Goal: Task Accomplishment & Management: Manage account settings

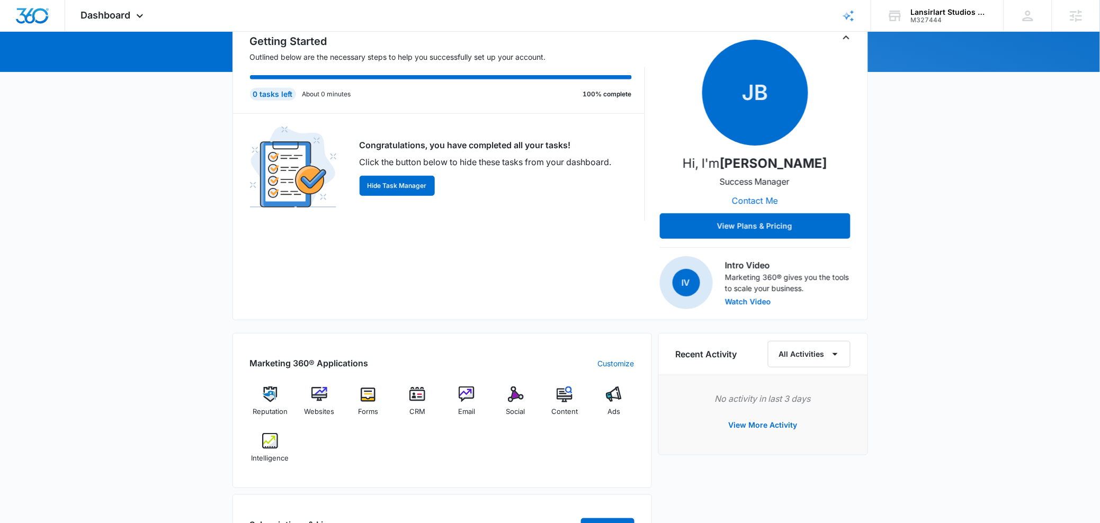
scroll to position [123, 0]
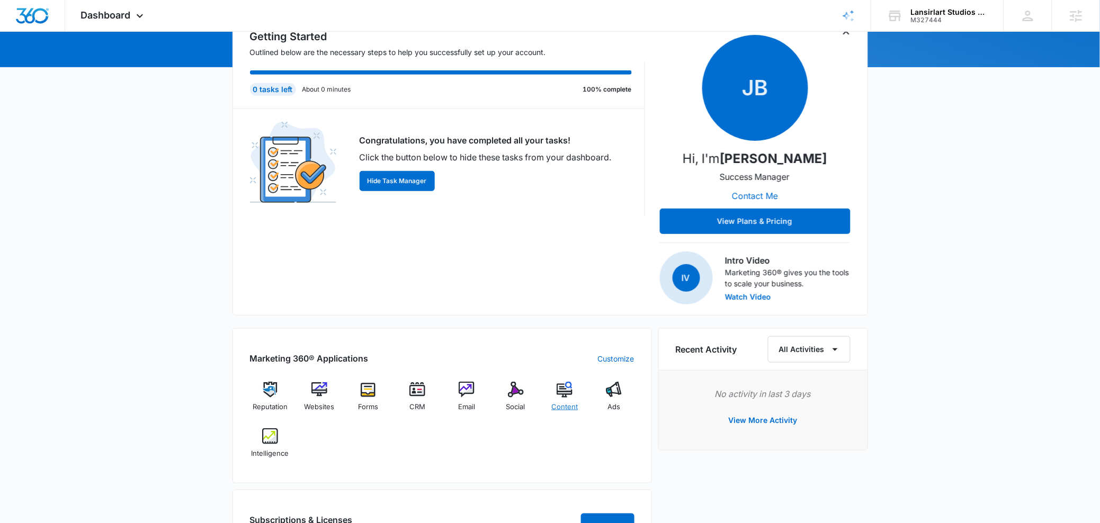
click at [546, 402] on div "Content" at bounding box center [565, 401] width 41 height 38
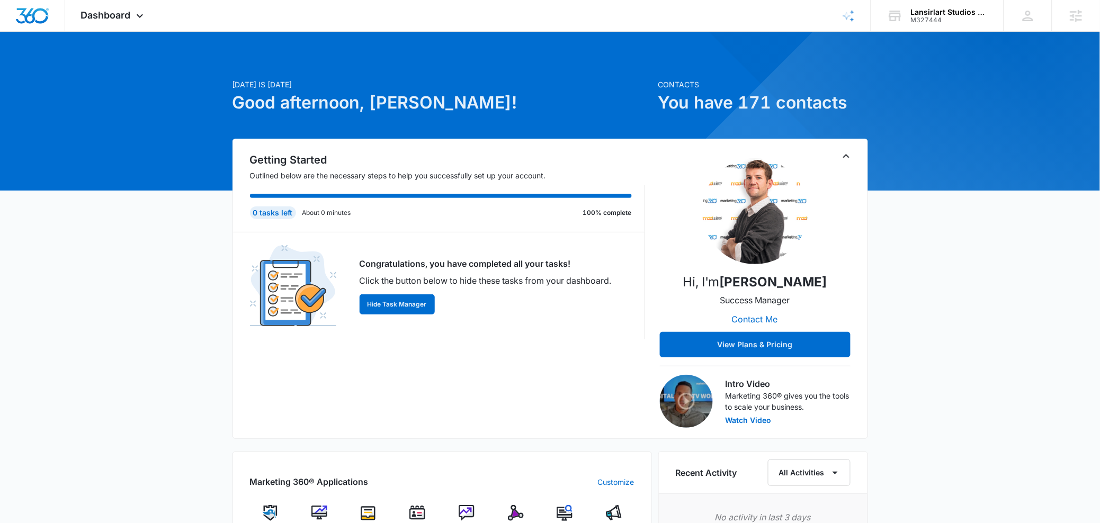
click at [517, 513] on img at bounding box center [516, 513] width 16 height 16
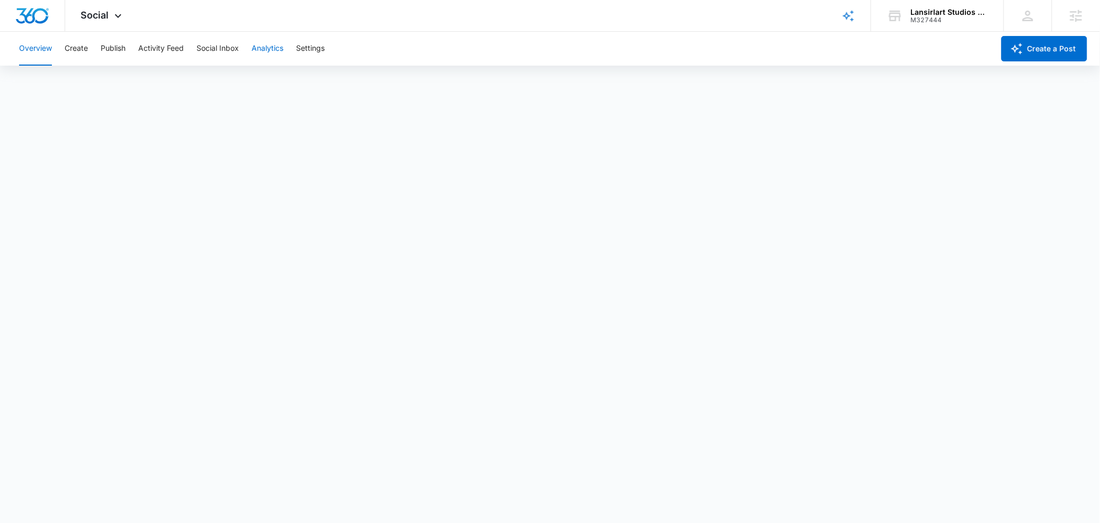
click at [255, 53] on button "Analytics" at bounding box center [268, 49] width 32 height 34
click at [358, 78] on button "Reports" at bounding box center [348, 81] width 27 height 30
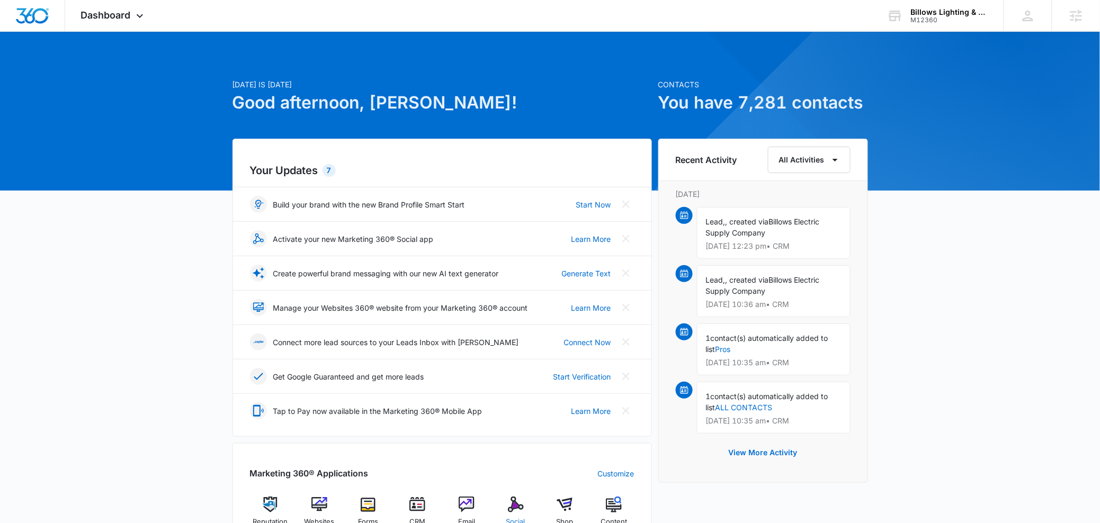
click at [512, 502] on img at bounding box center [516, 505] width 16 height 16
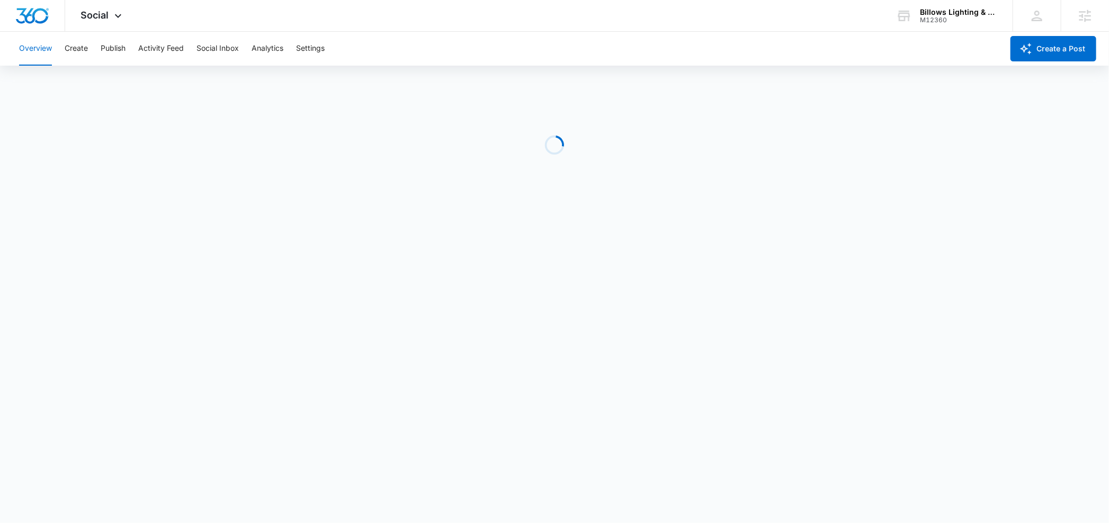
click at [61, 48] on div "Overview Create Publish Activity Feed Social Inbox Analytics Settings" at bounding box center [508, 49] width 991 height 34
click at [96, 46] on div "Overview Create Publish Activity Feed Social Inbox Analytics Settings" at bounding box center [508, 49] width 991 height 34
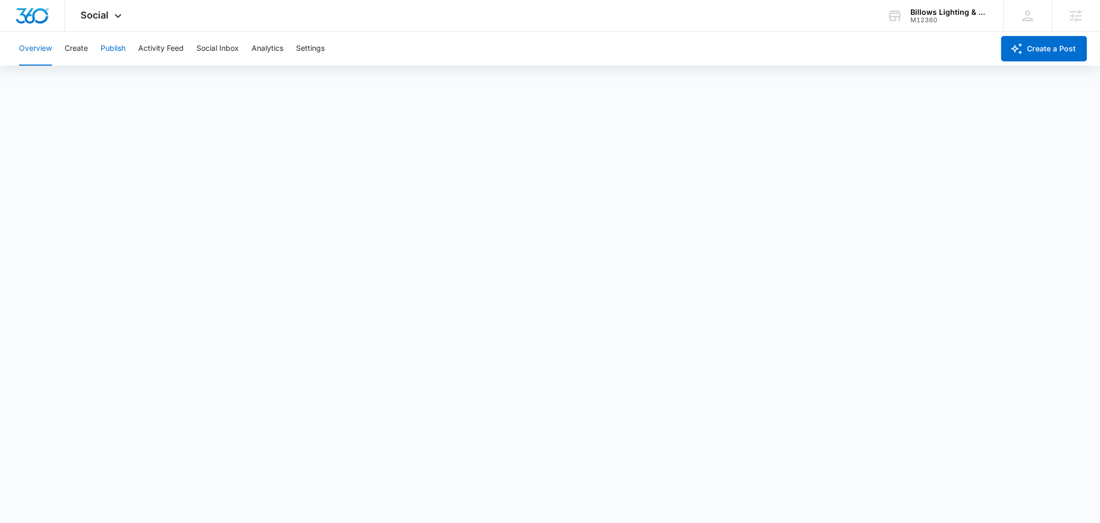
click at [103, 47] on button "Publish" at bounding box center [113, 49] width 25 height 34
click at [81, 82] on button "Schedules" at bounding box center [81, 81] width 36 height 30
click at [47, 88] on button "Calendar" at bounding box center [34, 81] width 31 height 30
click at [930, 3] on div "Billows Lighting & Design Center M12360 Your Accounts View All" at bounding box center [937, 15] width 132 height 31
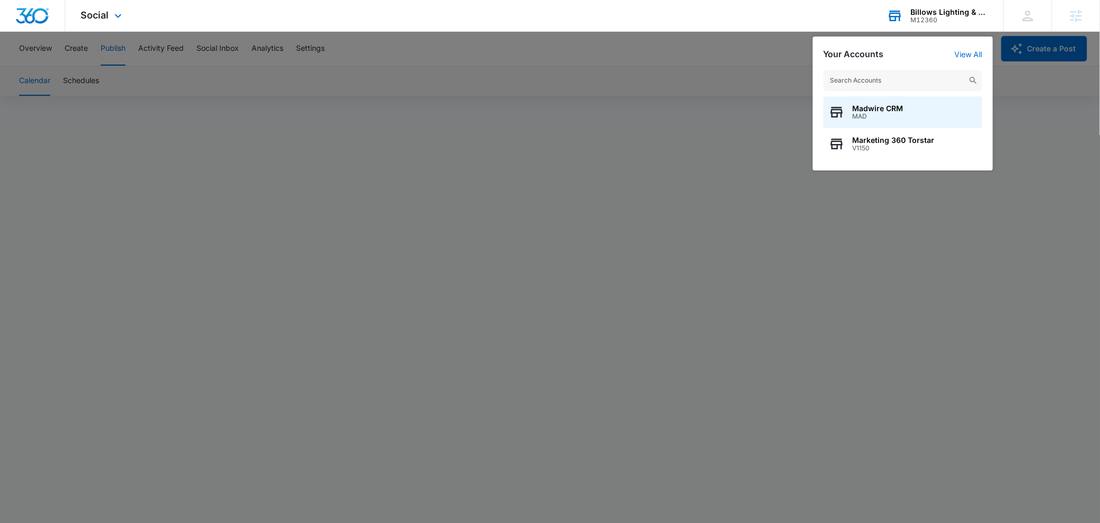
click at [857, 91] on div "Madwire CRM MAD Marketing 360 Torstar V1150" at bounding box center [903, 114] width 180 height 111
click at [858, 77] on input "text" at bounding box center [903, 80] width 159 height 21
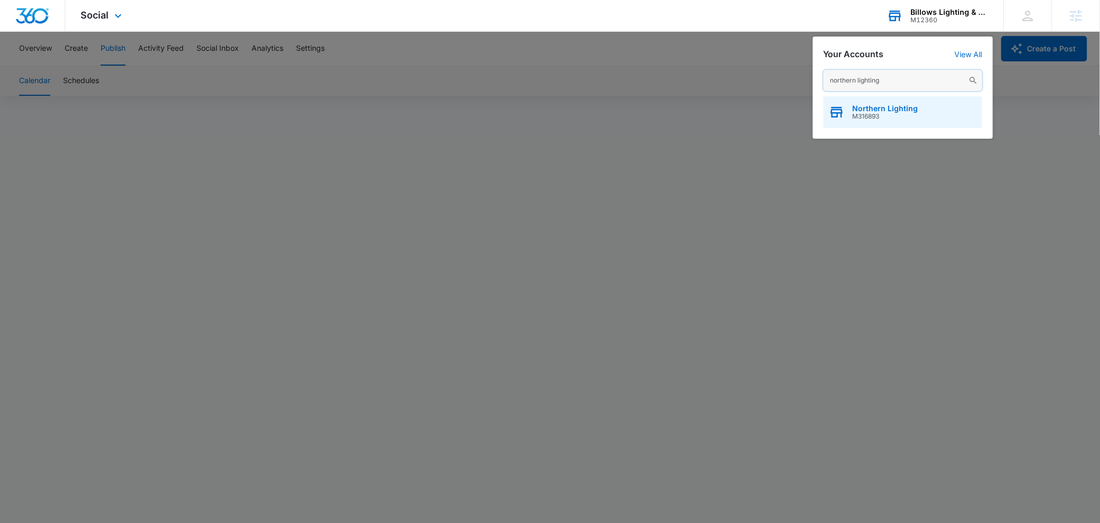
type input "northern lighting"
click at [875, 117] on span "M316893" at bounding box center [886, 116] width 66 height 7
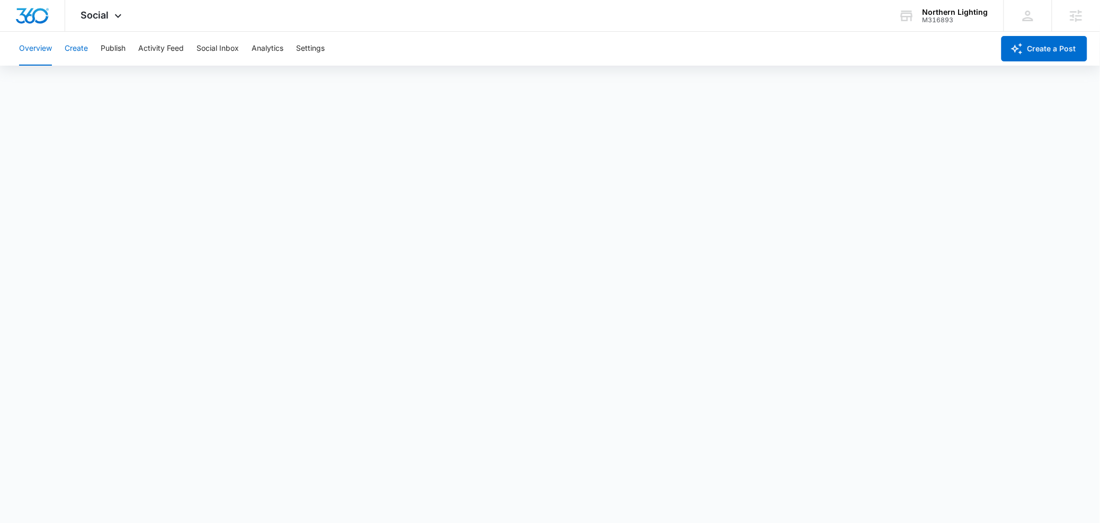
click at [73, 52] on button "Create" at bounding box center [76, 49] width 23 height 34
click at [117, 60] on button "Publish" at bounding box center [113, 49] width 25 height 34
click at [95, 86] on button "Schedules" at bounding box center [81, 81] width 36 height 30
click at [86, 50] on button "Create" at bounding box center [76, 49] width 23 height 34
click at [111, 90] on button "Approvals" at bounding box center [103, 81] width 35 height 30
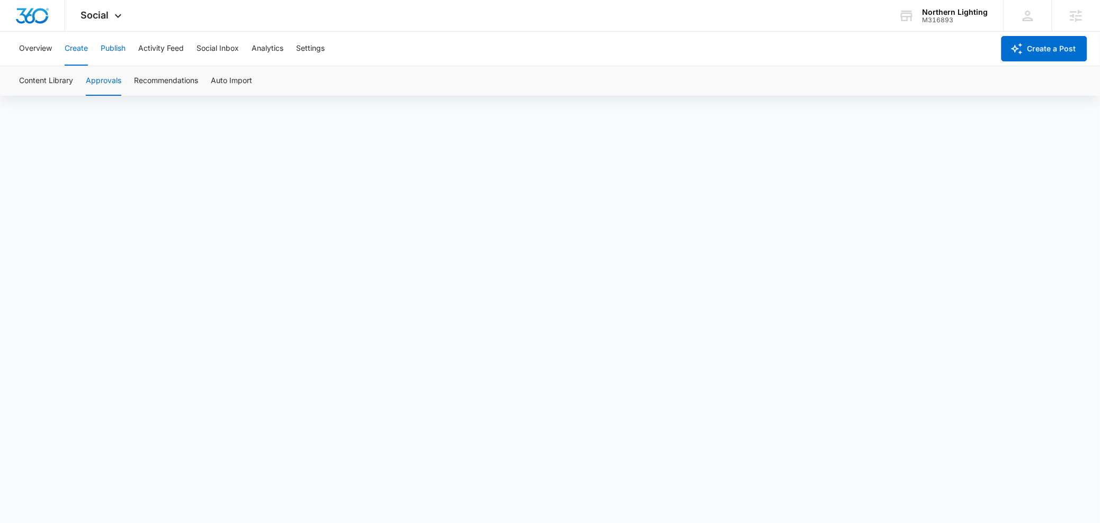
click at [105, 57] on button "Publish" at bounding box center [113, 49] width 25 height 34
click at [80, 81] on button "Schedules" at bounding box center [81, 81] width 36 height 30
click at [48, 90] on button "Calendar" at bounding box center [34, 81] width 31 height 30
click at [89, 87] on button "Schedules" at bounding box center [81, 81] width 36 height 30
click at [35, 86] on button "Calendar" at bounding box center [34, 81] width 31 height 30
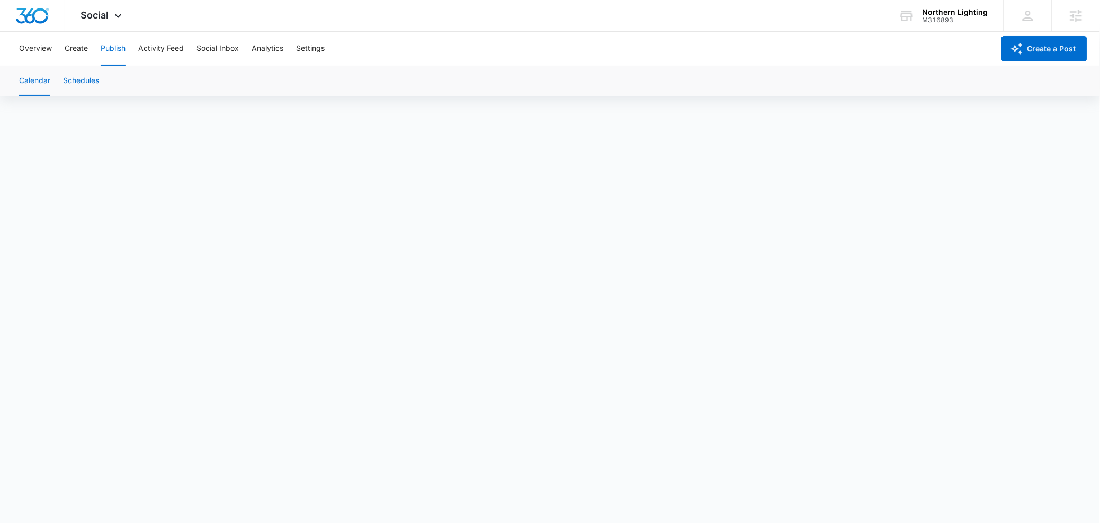
click at [72, 78] on button "Schedules" at bounding box center [81, 81] width 36 height 30
click at [47, 84] on button "Calendar" at bounding box center [34, 81] width 31 height 30
click at [95, 75] on button "Schedules" at bounding box center [81, 81] width 36 height 30
click at [38, 86] on button "Calendar" at bounding box center [34, 81] width 31 height 30
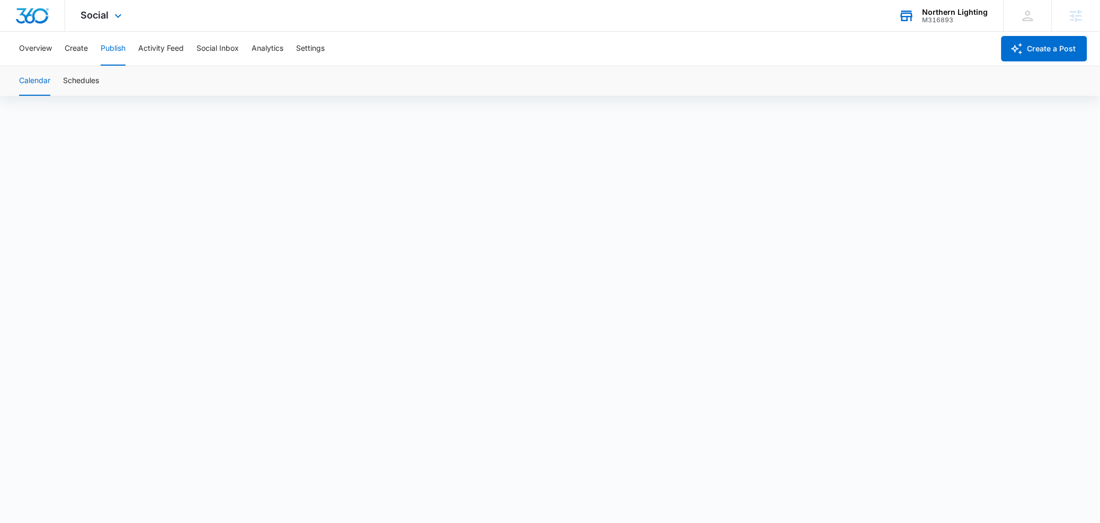
click at [938, 12] on div "Northern Lighting" at bounding box center [956, 12] width 66 height 8
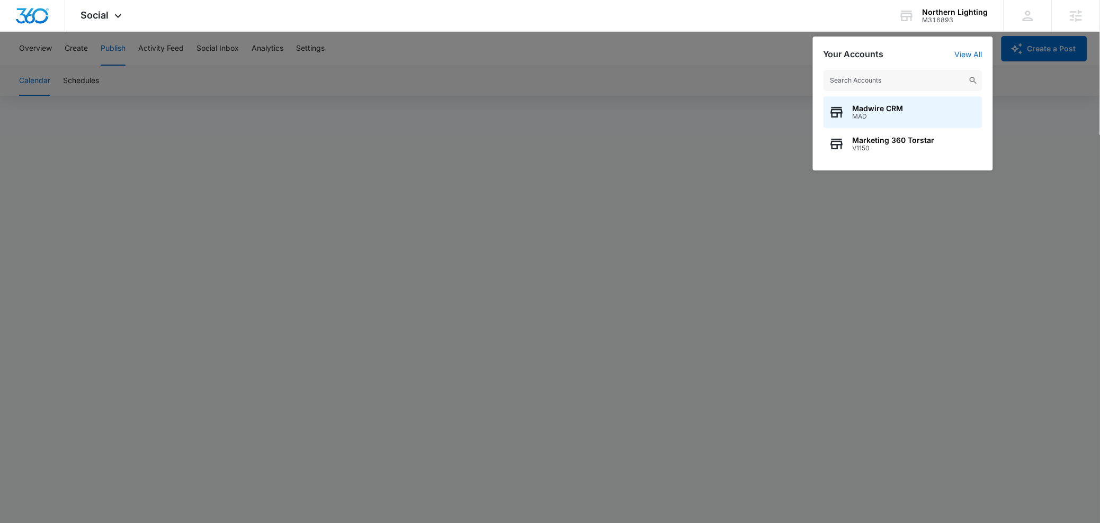
click at [800, 74] on div at bounding box center [550, 261] width 1100 height 523
click at [847, 78] on div "Calendar Schedules" at bounding box center [550, 81] width 1075 height 30
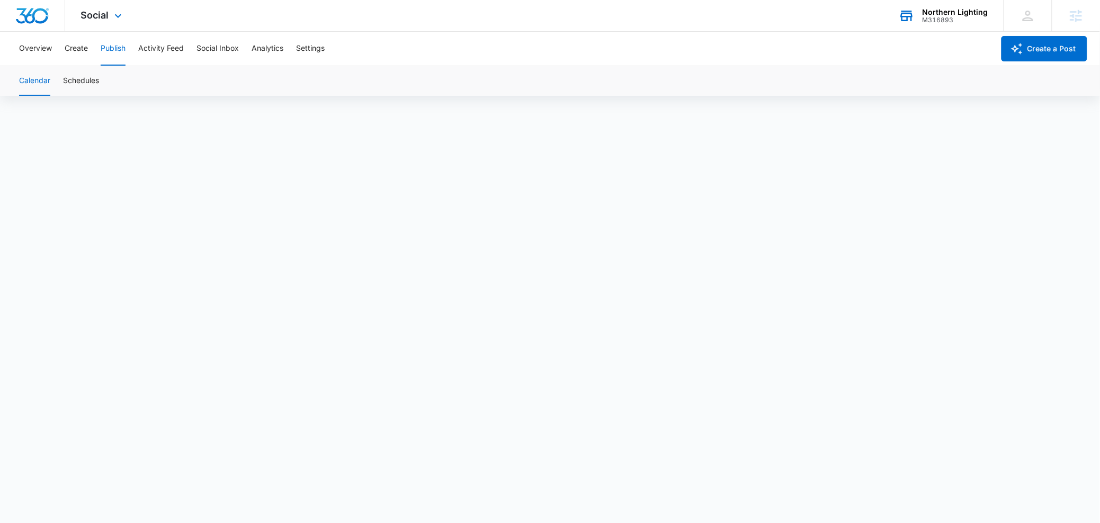
click at [949, 21] on div "M316893" at bounding box center [956, 19] width 66 height 7
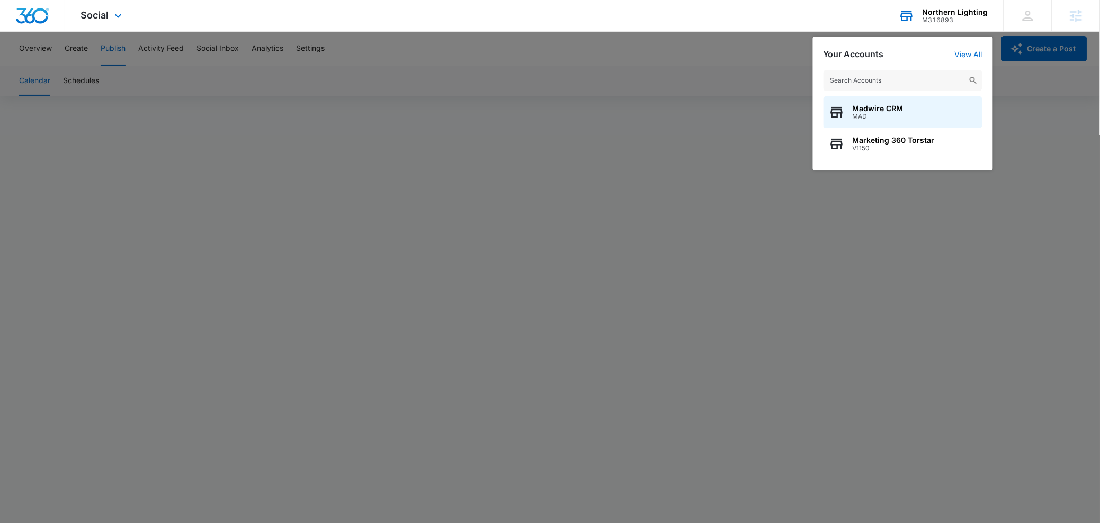
click at [882, 84] on input "text" at bounding box center [903, 80] width 159 height 21
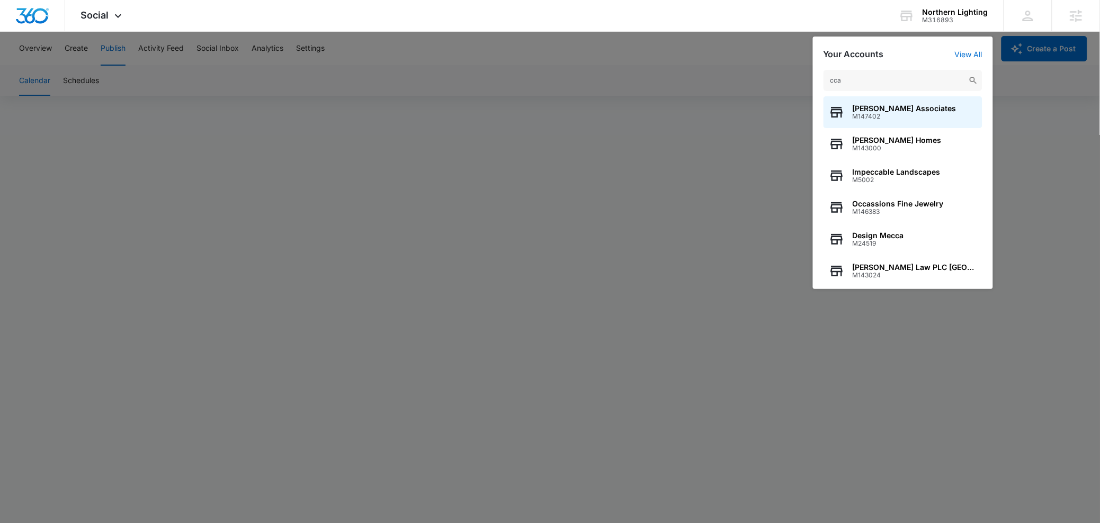
type input "cca"
click at [870, 112] on span "McCabe Associates" at bounding box center [905, 108] width 104 height 8
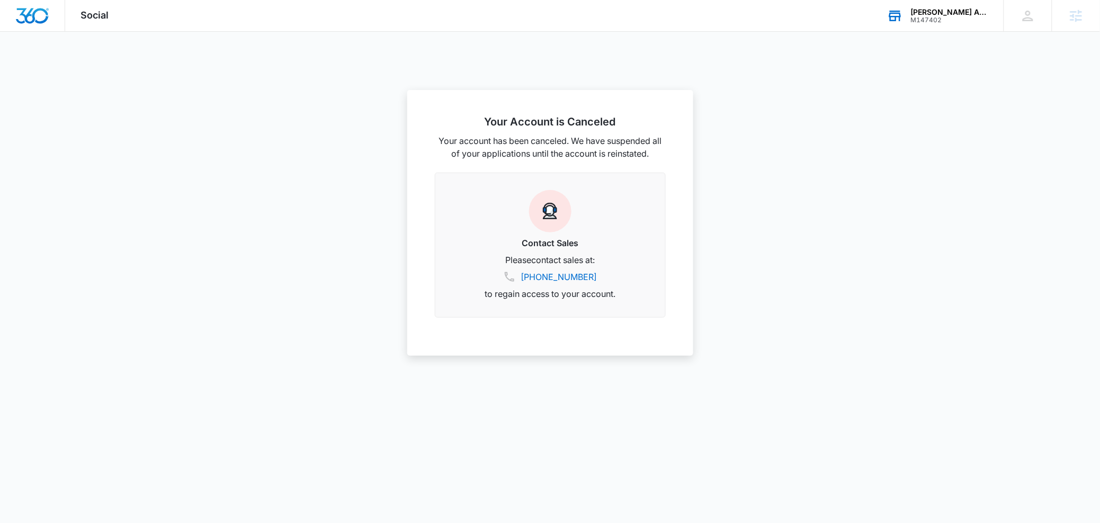
drag, startPoint x: 928, startPoint y: 17, endPoint x: 924, endPoint y: 23, distance: 7.1
click at [928, 17] on div "M147402" at bounding box center [949, 19] width 77 height 7
click at [869, 88] on input "text" at bounding box center [903, 80] width 159 height 21
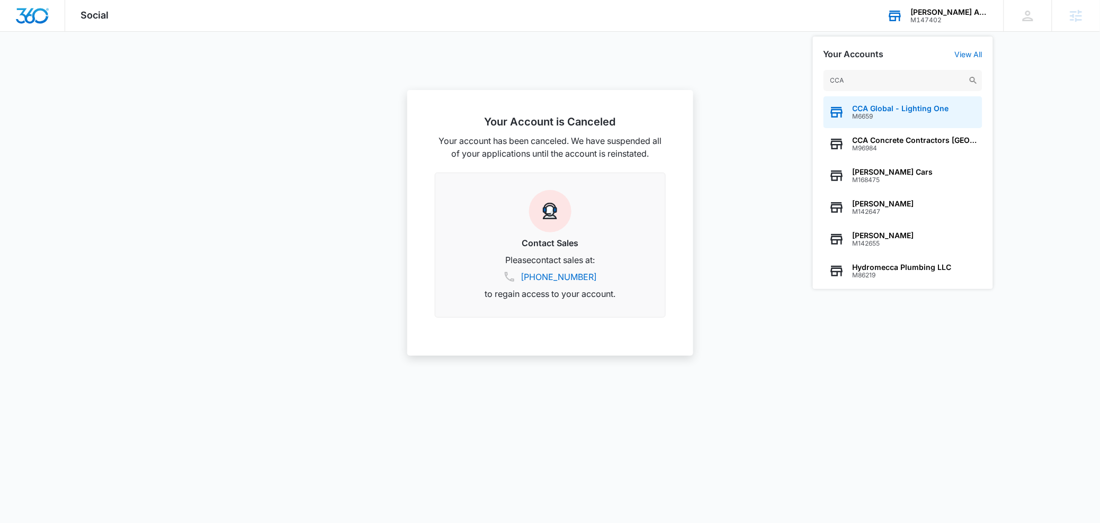
type input "CCA"
click at [854, 117] on span "M6659" at bounding box center [901, 116] width 96 height 7
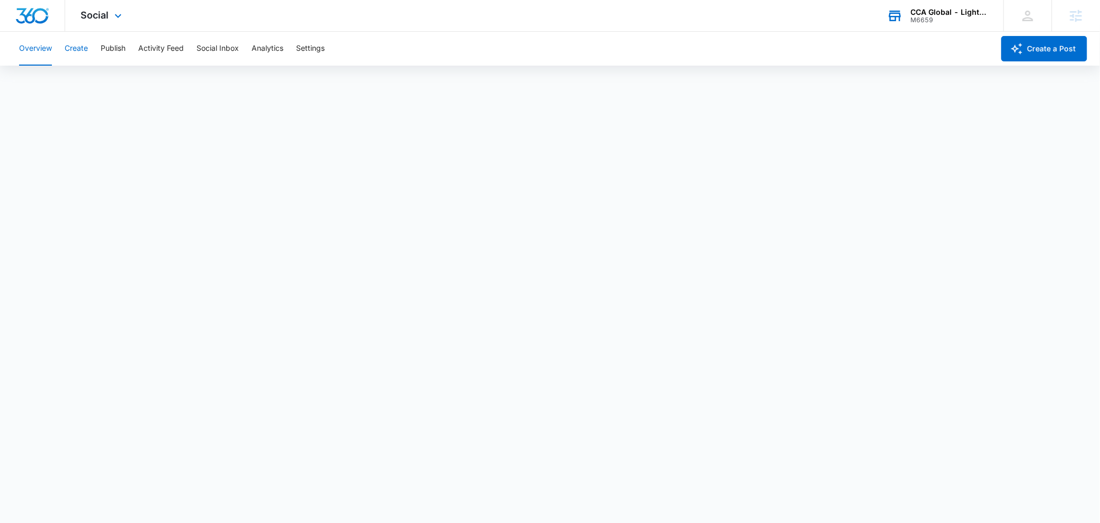
click at [79, 49] on button "Create" at bounding box center [76, 49] width 23 height 34
click at [125, 47] on button "Publish" at bounding box center [113, 49] width 25 height 34
click at [84, 86] on button "Schedules" at bounding box center [81, 81] width 36 height 30
click at [36, 87] on button "Calendar" at bounding box center [34, 81] width 31 height 30
click at [75, 80] on button "Schedules" at bounding box center [81, 81] width 36 height 30
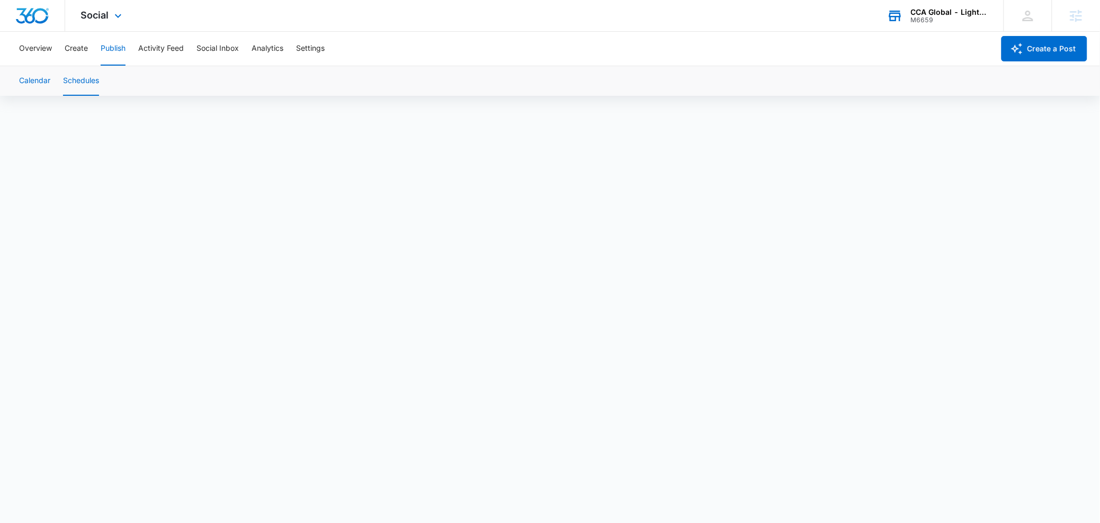
click at [43, 87] on button "Calendar" at bounding box center [34, 81] width 31 height 30
click at [912, 21] on div "M6659" at bounding box center [949, 19] width 77 height 7
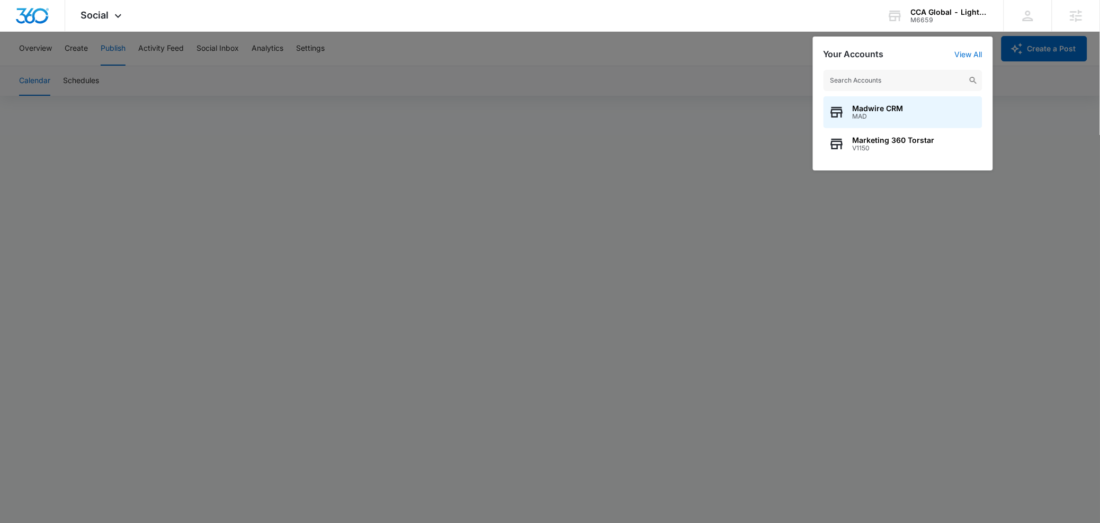
click at [870, 76] on input "text" at bounding box center [903, 80] width 159 height 21
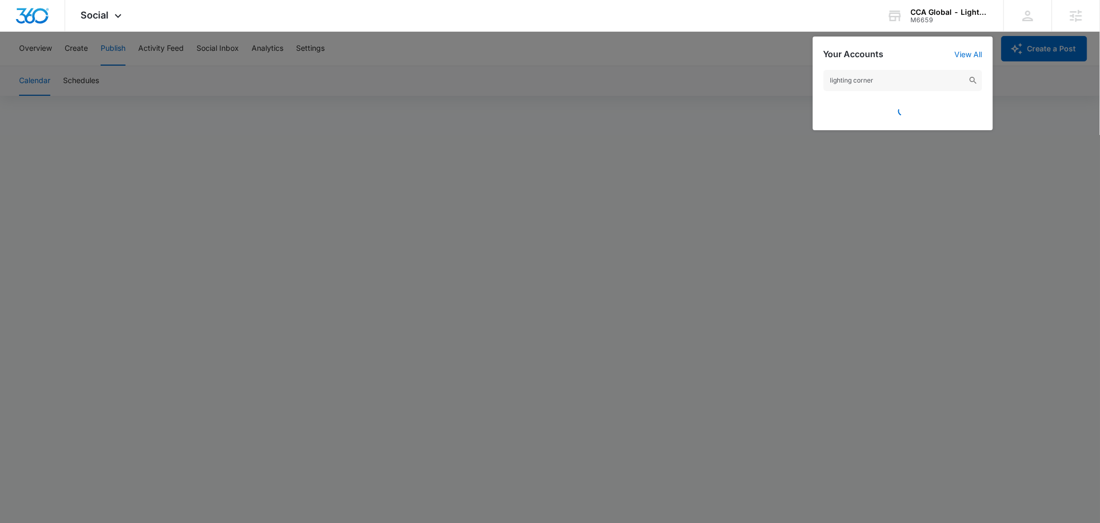
drag, startPoint x: 888, startPoint y: 81, endPoint x: 775, endPoint y: 84, distance: 112.9
click at [796, 32] on nav "Social Apps Websites Forms CRM Email Social Content Ads Intelligence Files Bran…" at bounding box center [550, 16] width 1100 height 32
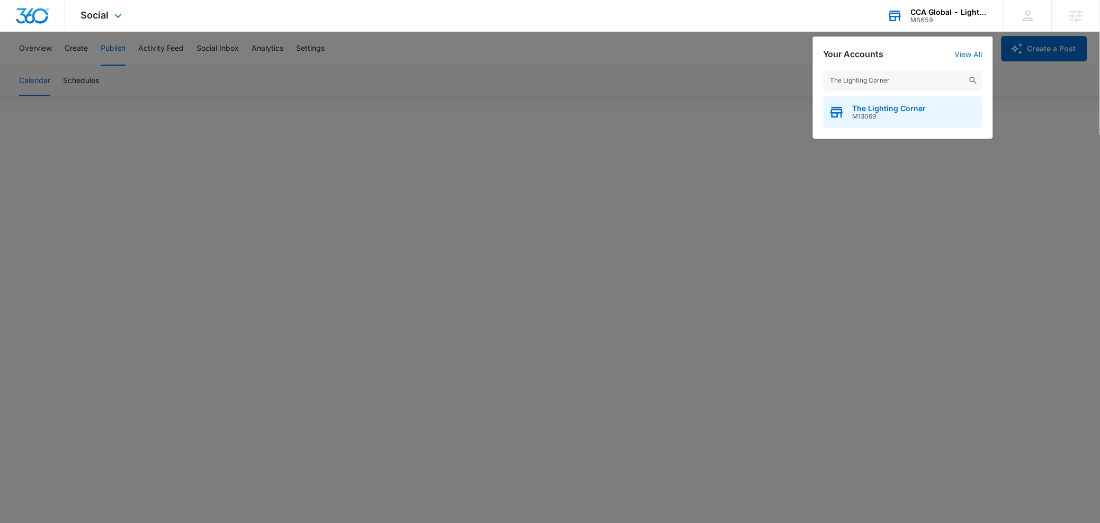
type input "The Lighting Corner"
click at [892, 100] on div "The Lighting Corner M13069" at bounding box center [903, 112] width 159 height 32
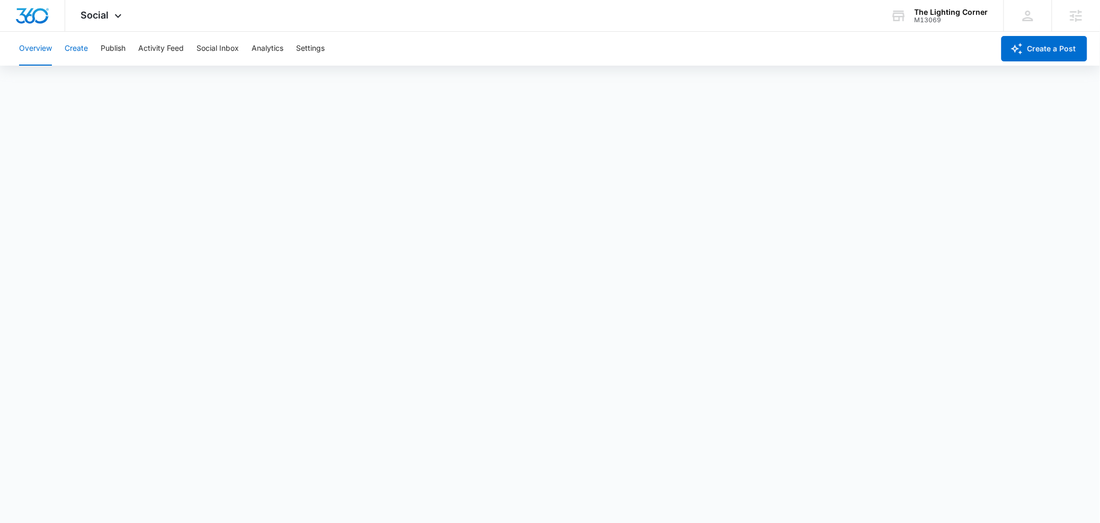
click at [85, 49] on button "Create" at bounding box center [76, 49] width 23 height 34
click at [110, 85] on button "Approvals" at bounding box center [103, 81] width 35 height 30
click at [123, 56] on button "Publish" at bounding box center [113, 49] width 25 height 34
click at [77, 86] on button "Schedules" at bounding box center [81, 81] width 36 height 30
click at [45, 83] on button "Calendar" at bounding box center [34, 81] width 31 height 30
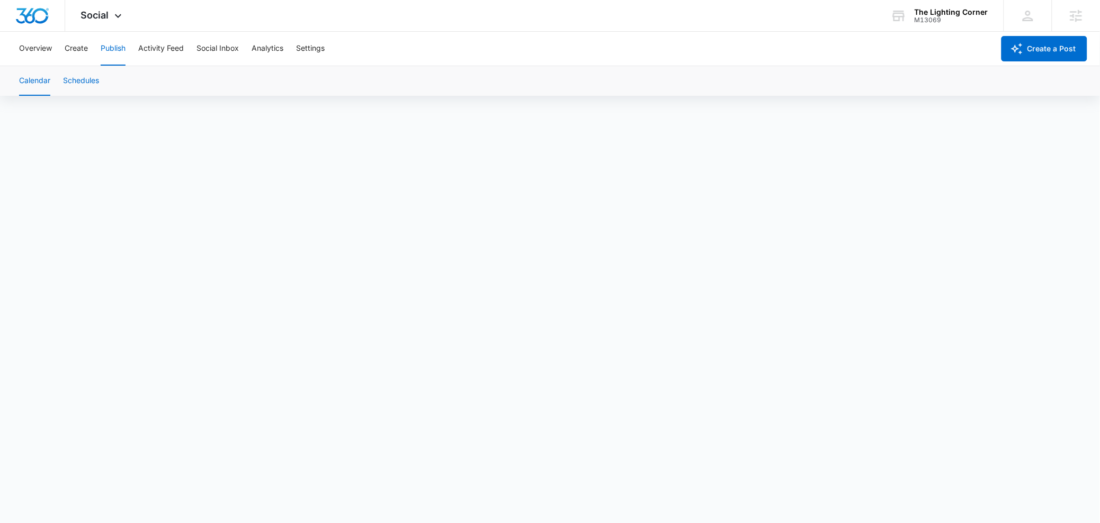
click at [73, 78] on button "Schedules" at bounding box center [81, 81] width 36 height 30
click at [58, 73] on div "Calendar Schedules" at bounding box center [550, 81] width 1075 height 30
click at [51, 78] on div "Calendar Schedules" at bounding box center [550, 81] width 1075 height 30
click at [50, 85] on button "Calendar" at bounding box center [34, 81] width 31 height 30
drag, startPoint x: 938, startPoint y: 17, endPoint x: 343, endPoint y: 47, distance: 596.2
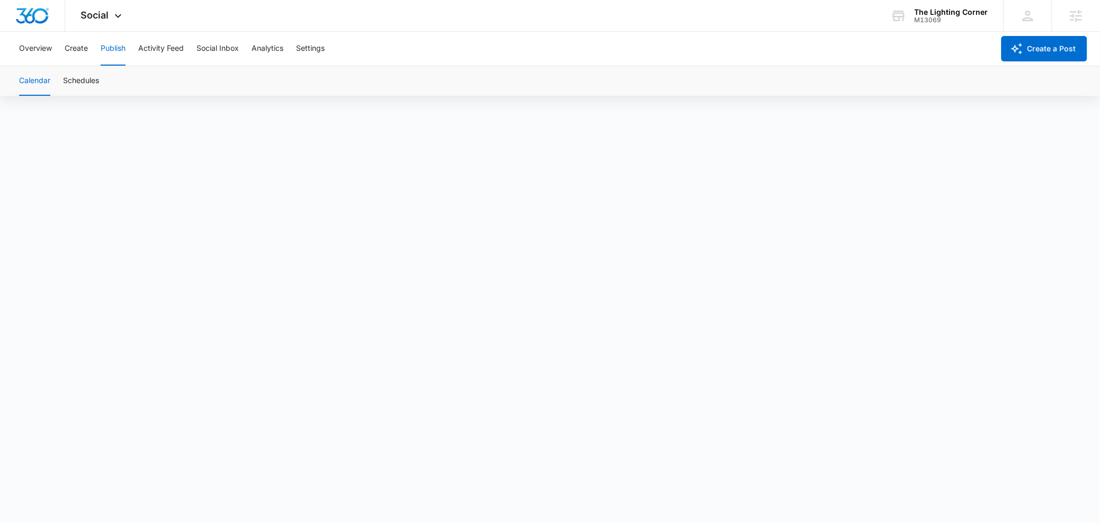
click at [938, 17] on div "M13069" at bounding box center [952, 19] width 74 height 7
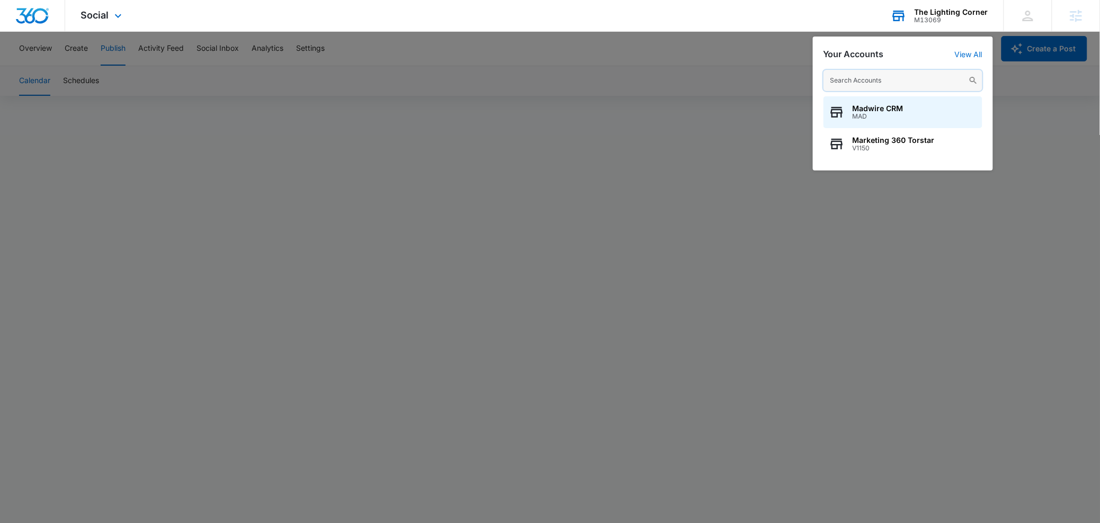
click at [867, 79] on input "text" at bounding box center [903, 80] width 159 height 21
paste input "M41970"
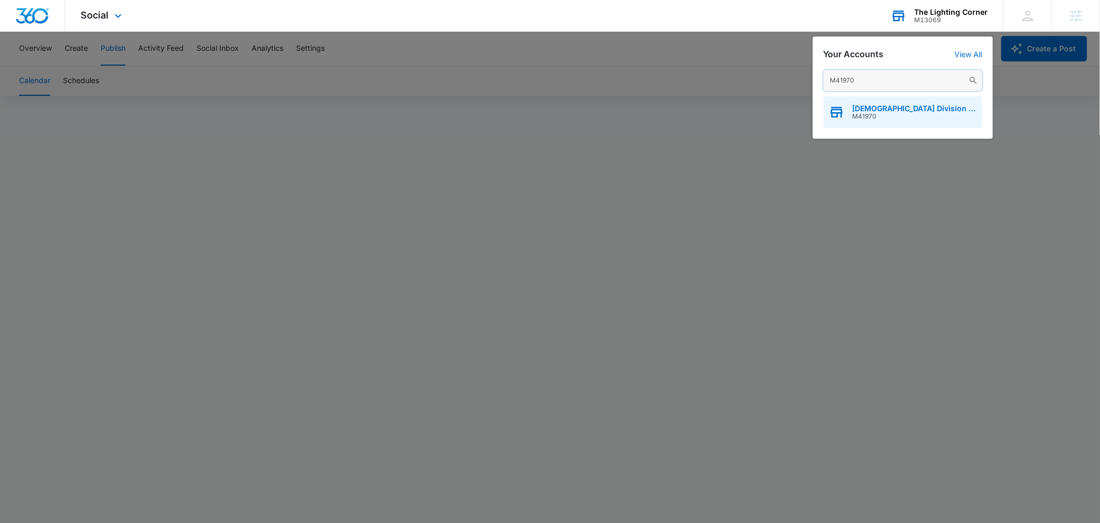
type input "M41970"
click at [892, 102] on div "Congregational Methodist Church Division of Church Ministries M41970" at bounding box center [903, 112] width 159 height 32
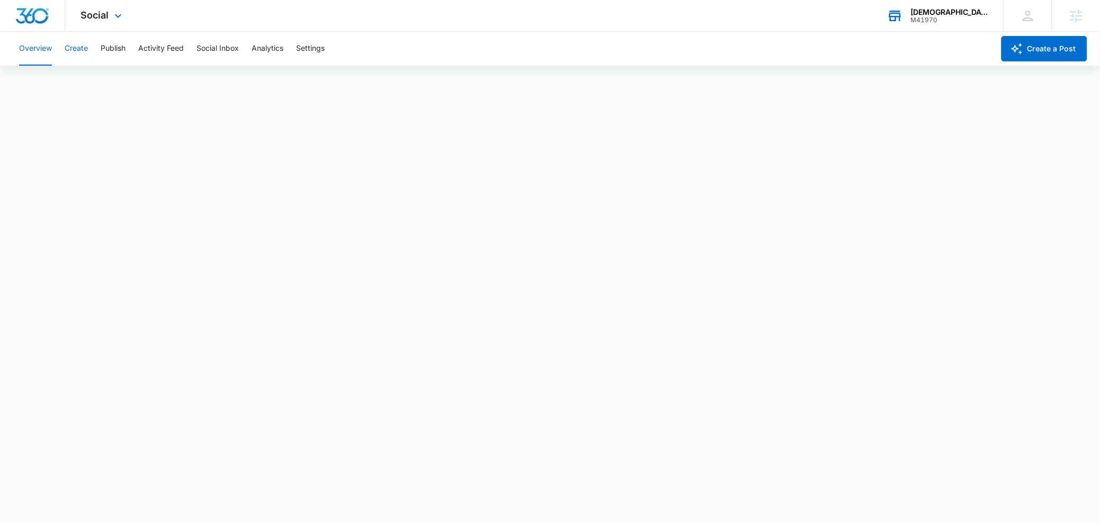
click at [82, 49] on button "Create" at bounding box center [76, 49] width 23 height 34
click at [106, 83] on button "Approvals" at bounding box center [103, 81] width 35 height 30
click at [114, 50] on button "Publish" at bounding box center [113, 49] width 25 height 34
click at [79, 76] on button "Schedules" at bounding box center [81, 81] width 36 height 30
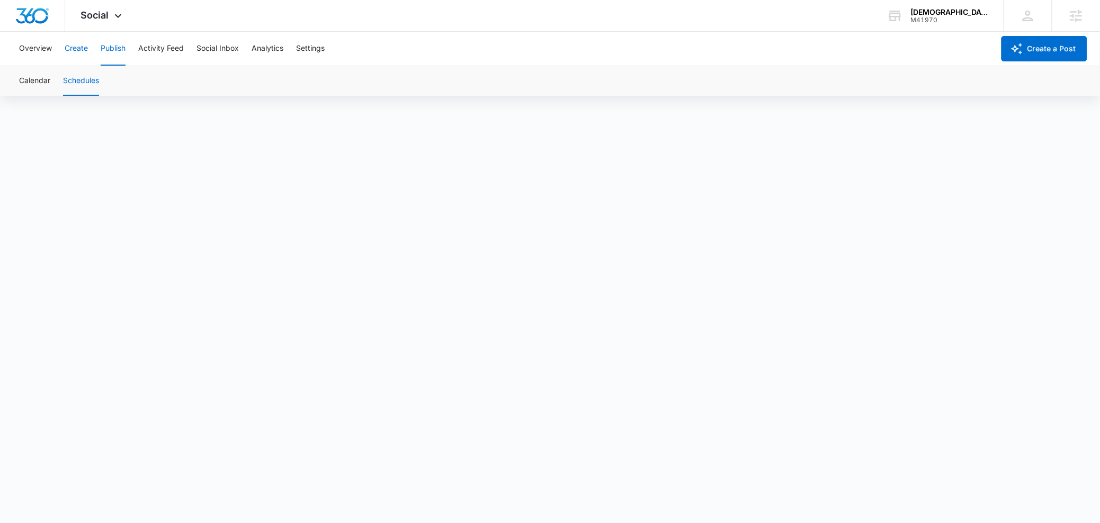
click at [75, 54] on button "Create" at bounding box center [76, 49] width 23 height 34
click at [116, 58] on button "Publish" at bounding box center [113, 49] width 25 height 34
click at [78, 86] on button "Schedules" at bounding box center [81, 81] width 36 height 30
click at [39, 79] on button "Calendar" at bounding box center [34, 81] width 31 height 30
click at [85, 81] on button "Schedules" at bounding box center [81, 81] width 36 height 30
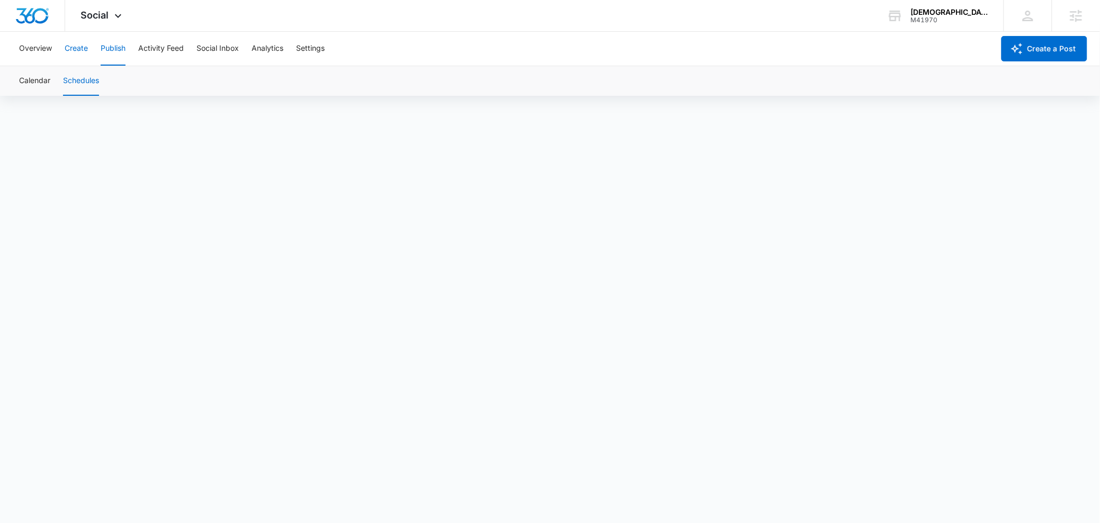
click at [73, 49] on button "Create" at bounding box center [76, 49] width 23 height 34
click at [95, 82] on button "Approvals" at bounding box center [103, 81] width 35 height 30
click at [67, 79] on button "Content Library" at bounding box center [46, 81] width 54 height 30
click at [97, 51] on div "Overview Create Publish Activity Feed Social Inbox Analytics Settings" at bounding box center [504, 49] width 982 height 34
click at [100, 49] on div "Overview Create Publish Activity Feed Social Inbox Analytics Settings" at bounding box center [504, 49] width 982 height 34
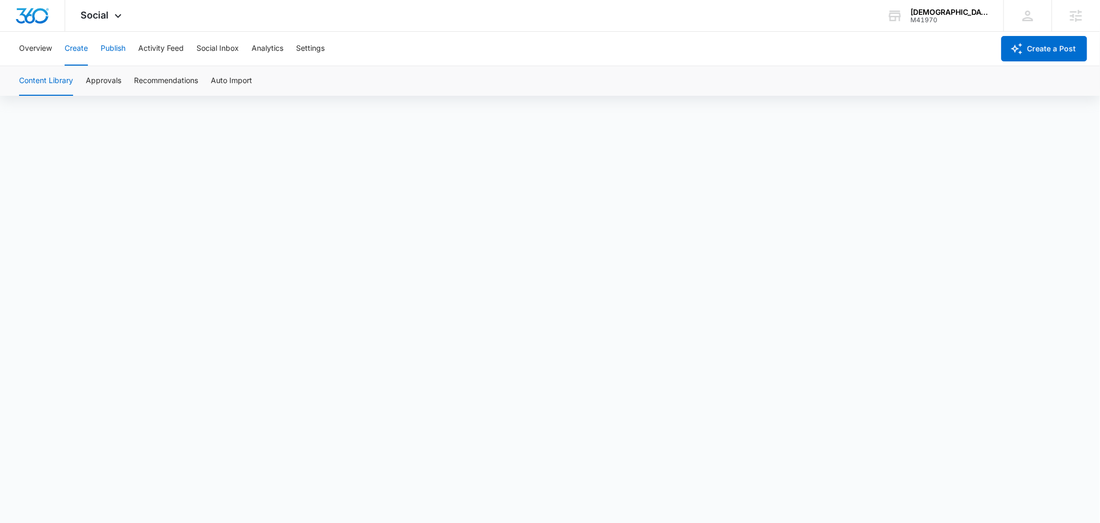
click at [103, 49] on button "Publish" at bounding box center [113, 49] width 25 height 34
click at [86, 76] on button "Schedules" at bounding box center [81, 81] width 36 height 30
click at [45, 90] on button "Calendar" at bounding box center [34, 81] width 31 height 30
click at [94, 84] on button "Schedules" at bounding box center [81, 81] width 36 height 30
click at [41, 89] on button "Calendar" at bounding box center [34, 81] width 31 height 30
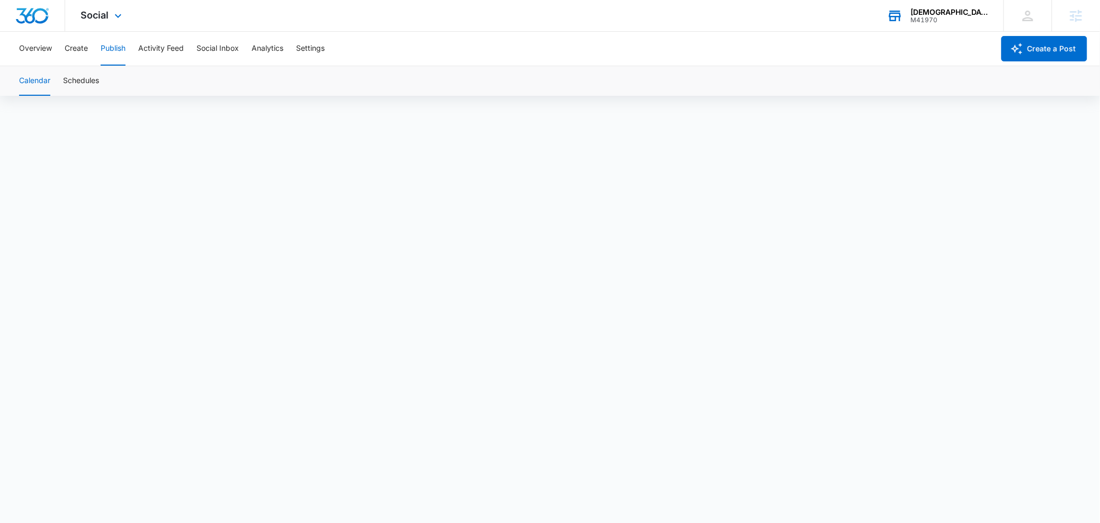
click at [912, 11] on div "[DEMOGRAPHIC_DATA] Division of [DEMOGRAPHIC_DATA] Ministries" at bounding box center [949, 12] width 77 height 8
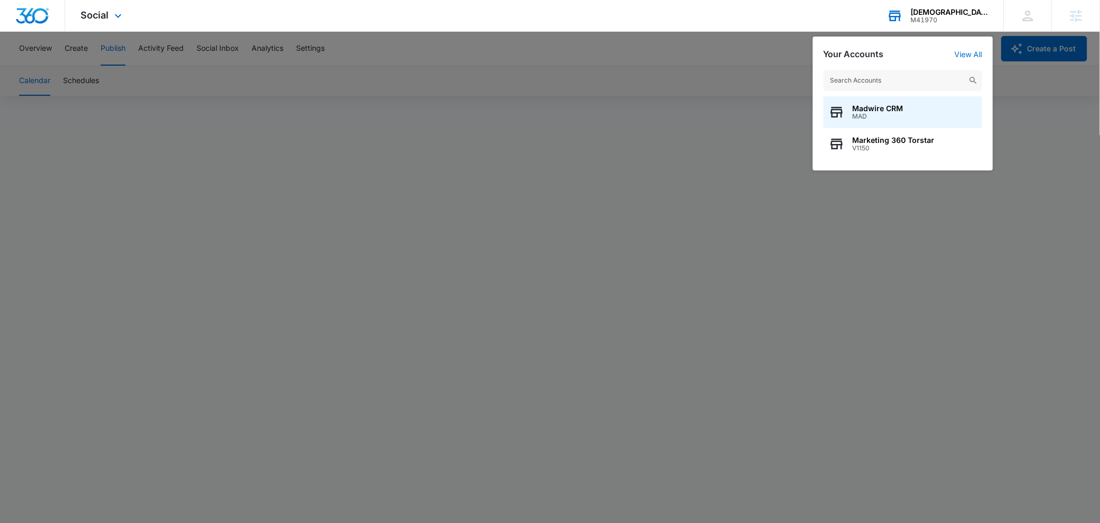
click at [843, 81] on input "text" at bounding box center [903, 80] width 159 height 21
type input "MAs build"
click at [862, 112] on span "MAS Building & Bridge, Inc." at bounding box center [903, 108] width 100 height 8
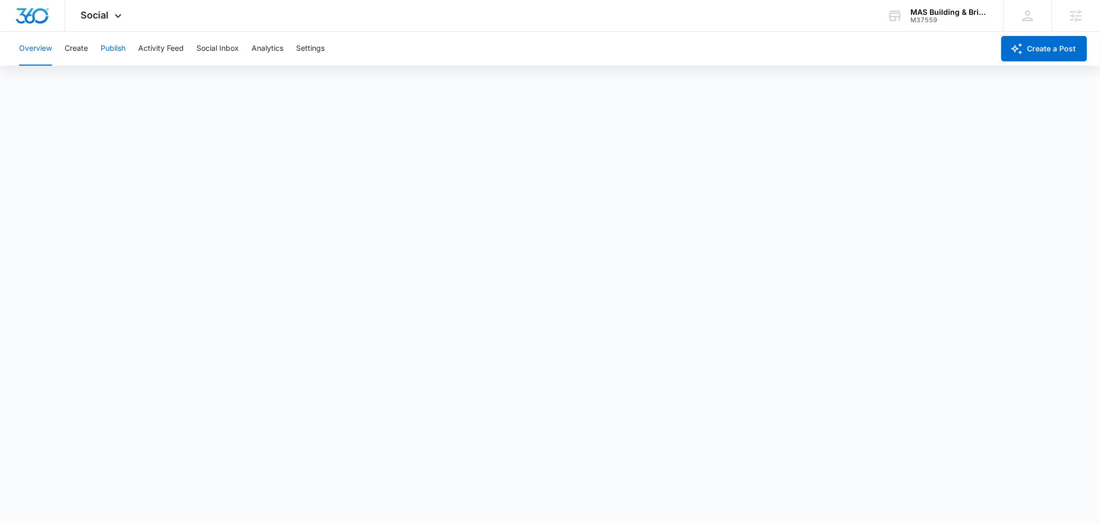
click at [101, 48] on button "Publish" at bounding box center [113, 49] width 25 height 34
click at [74, 50] on button "Create" at bounding box center [76, 49] width 23 height 34
click at [99, 78] on button "Approvals" at bounding box center [103, 81] width 35 height 30
click at [102, 42] on button "Publish" at bounding box center [113, 49] width 25 height 34
click at [913, 12] on div "MAS Building & Bridge, Inc." at bounding box center [949, 12] width 77 height 8
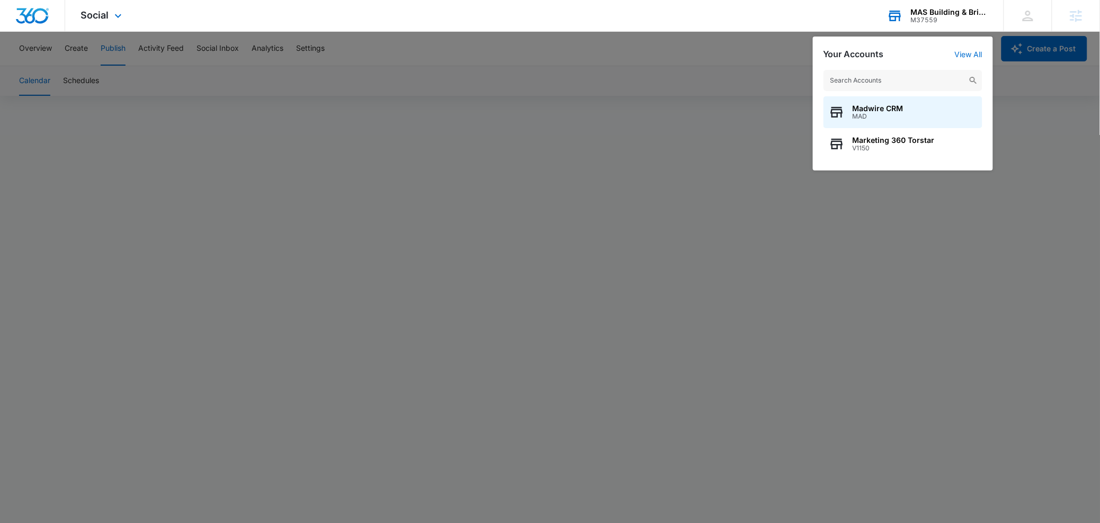
click at [859, 73] on input "text" at bounding box center [903, 80] width 159 height 21
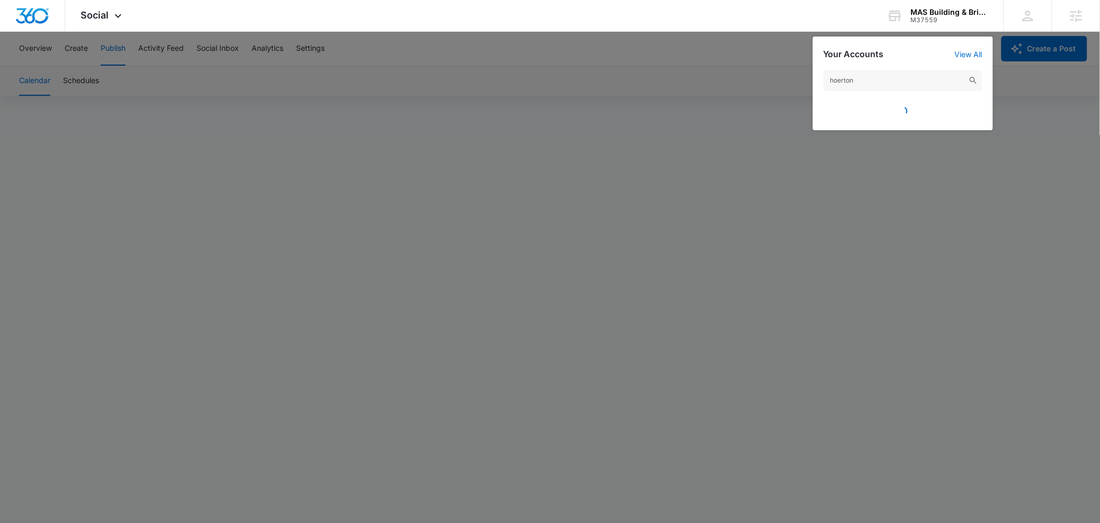
drag, startPoint x: 857, startPoint y: 78, endPoint x: 758, endPoint y: 85, distance: 99.8
click at [760, 32] on nav "Social Apps Reputation Websites Forms CRM Email Social Content Ads Intelligence…" at bounding box center [550, 16] width 1100 height 32
drag, startPoint x: 879, startPoint y: 78, endPoint x: 698, endPoint y: 72, distance: 181.3
click at [719, 32] on nav "Social Apps Reputation Websites Forms CRM Email Social Content Ads Intelligence…" at bounding box center [550, 16] width 1100 height 32
drag, startPoint x: 897, startPoint y: 87, endPoint x: 826, endPoint y: 74, distance: 72.2
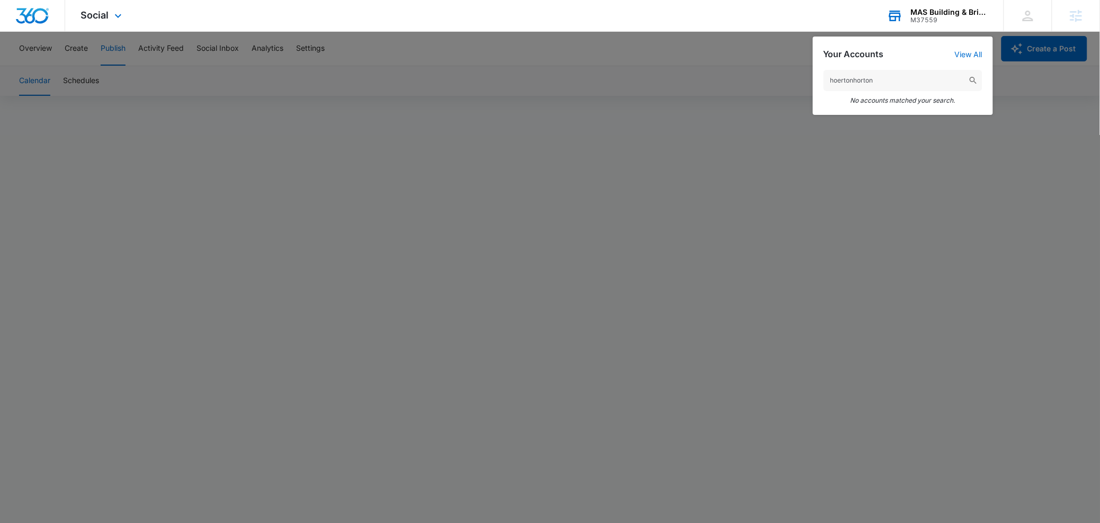
click at [826, 74] on input "hoertonhorton" at bounding box center [903, 80] width 159 height 21
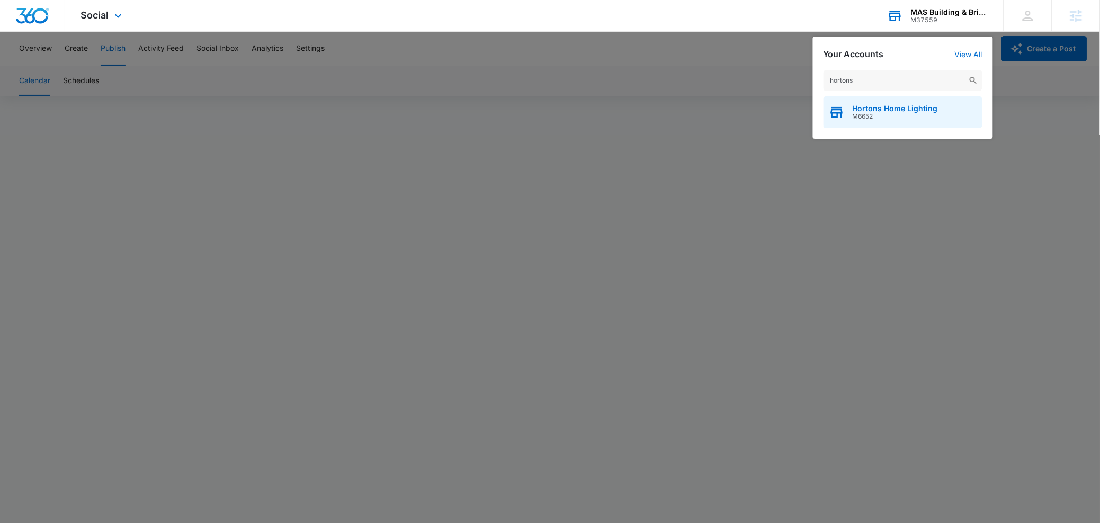
type input "hortons"
click at [873, 118] on span "M6652" at bounding box center [895, 116] width 85 height 7
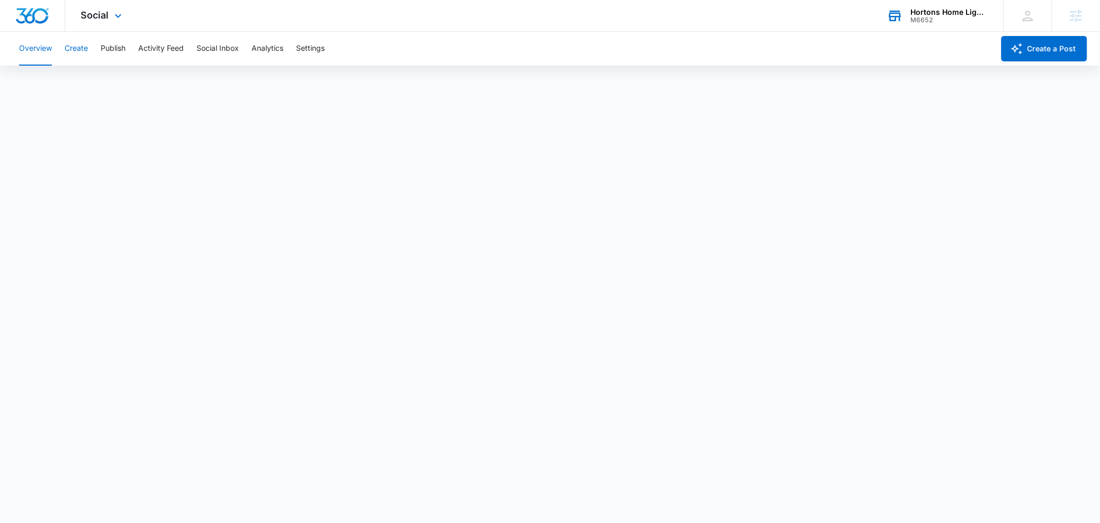
click at [83, 48] on button "Create" at bounding box center [76, 49] width 23 height 34
click at [102, 81] on button "Approvals" at bounding box center [103, 81] width 35 height 30
click at [118, 49] on button "Publish" at bounding box center [113, 49] width 25 height 34
click at [88, 79] on button "Schedules" at bounding box center [81, 81] width 36 height 30
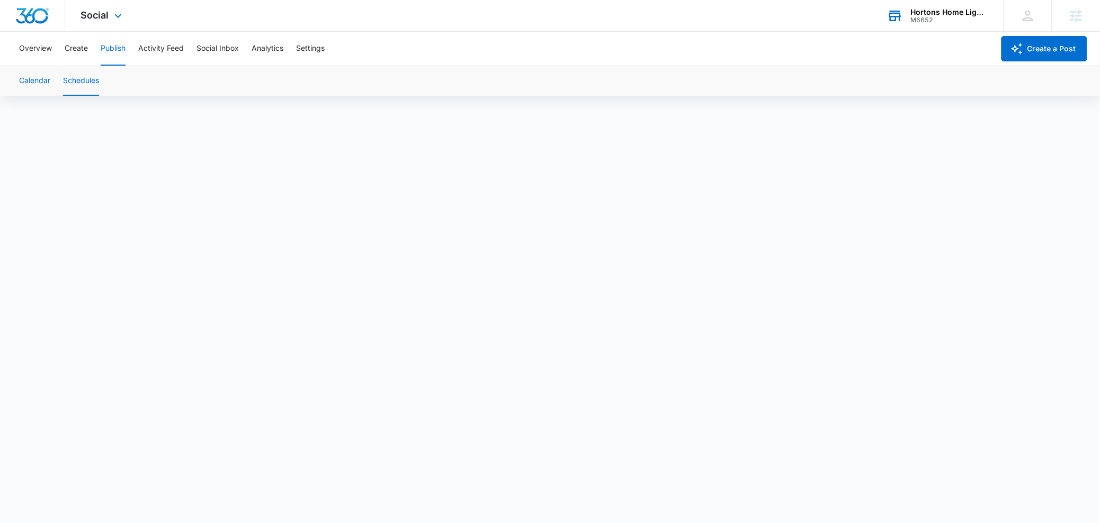
click at [45, 86] on button "Calendar" at bounding box center [34, 81] width 31 height 30
click at [955, 14] on div "Hortons Home Lighting" at bounding box center [949, 12] width 77 height 8
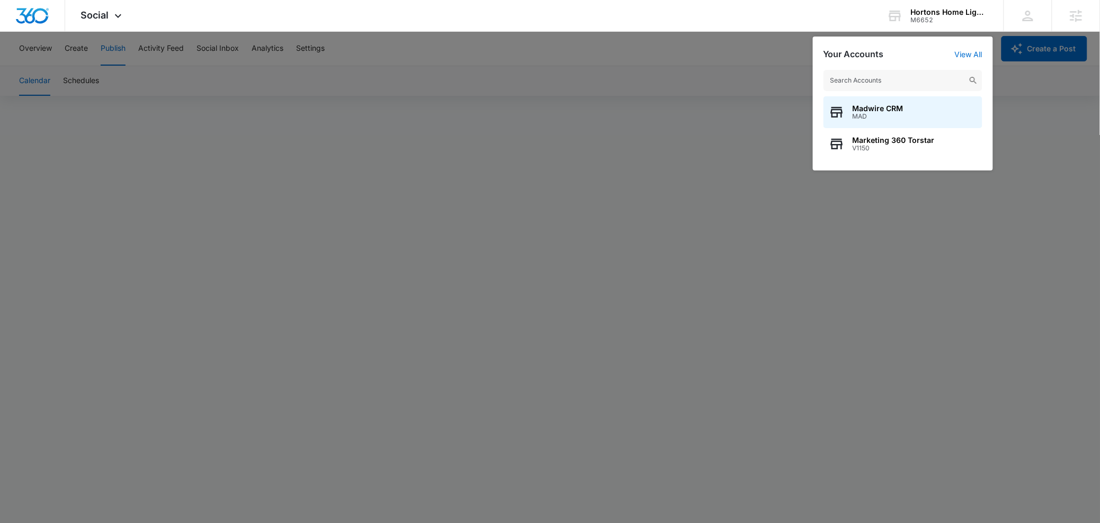
click at [876, 75] on input "text" at bounding box center [903, 80] width 159 height 21
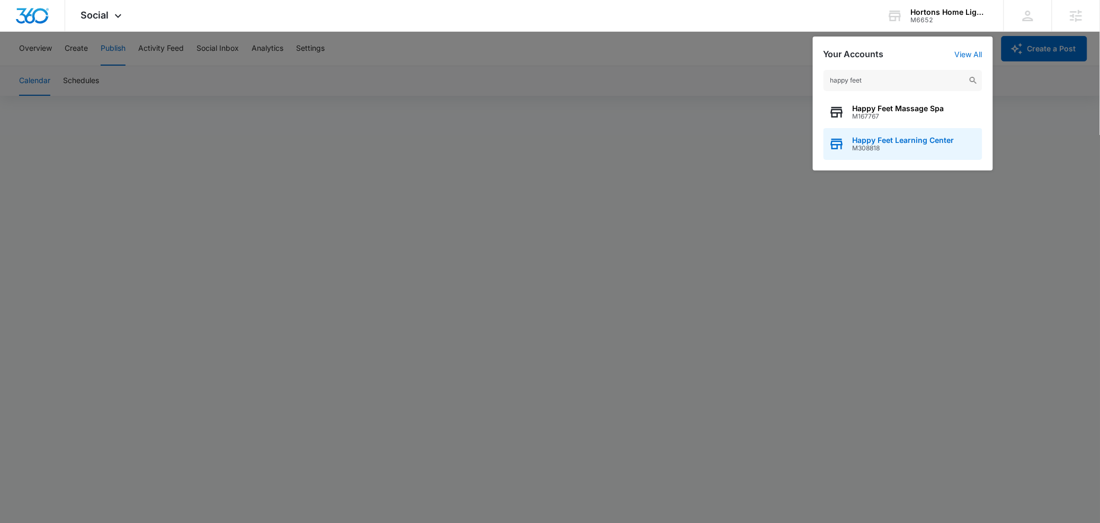
type input "happy feet"
click at [879, 139] on span "Happy Feet Learning Center" at bounding box center [904, 140] width 102 height 8
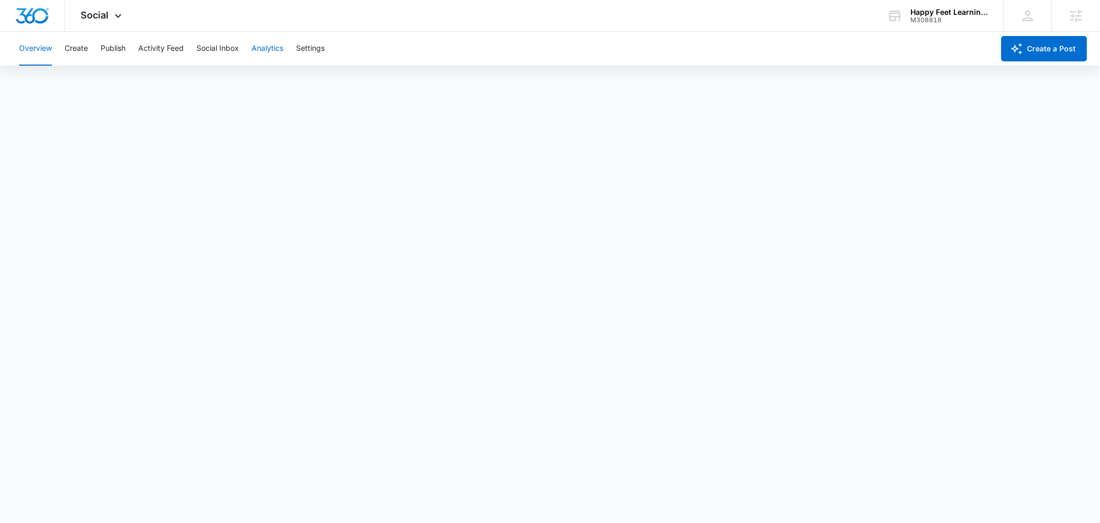
click at [278, 48] on button "Analytics" at bounding box center [268, 49] width 32 height 34
click at [1034, 41] on button "Create a Post" at bounding box center [1045, 48] width 86 height 25
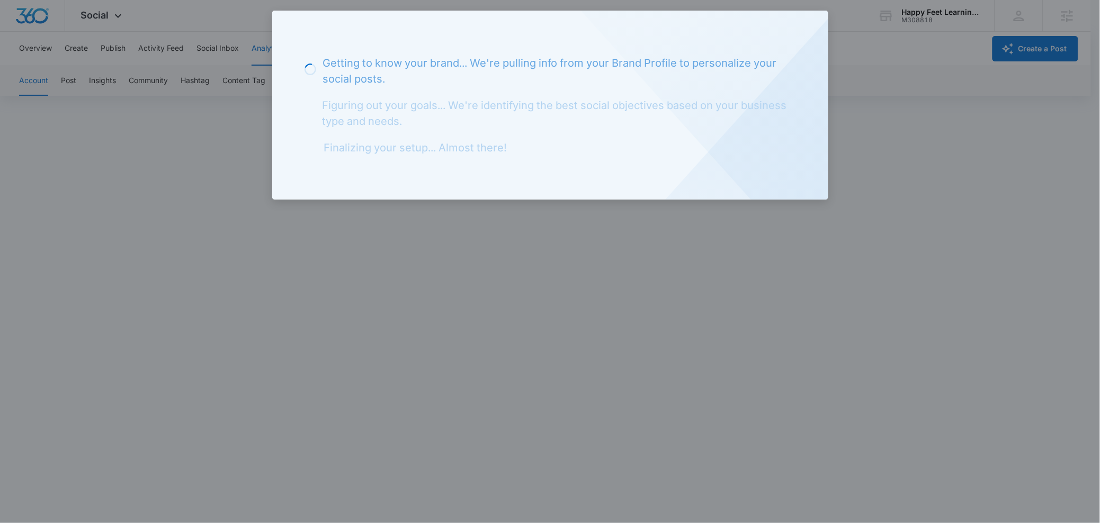
click at [882, 69] on div at bounding box center [550, 261] width 1100 height 523
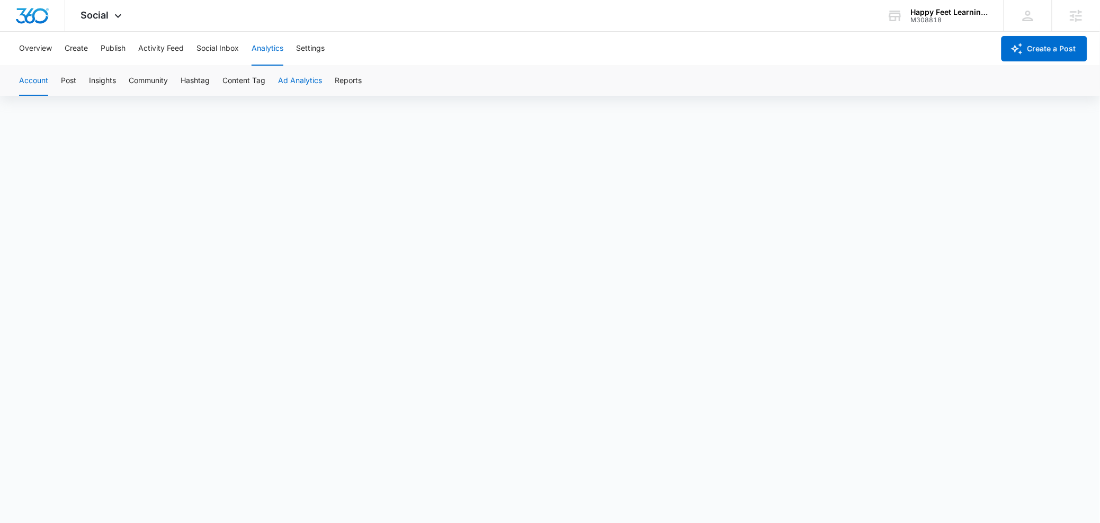
click at [309, 72] on button "Ad Analytics" at bounding box center [300, 81] width 44 height 30
click at [358, 84] on button "Reports" at bounding box center [348, 81] width 27 height 30
click at [92, 14] on span "Social" at bounding box center [95, 15] width 28 height 11
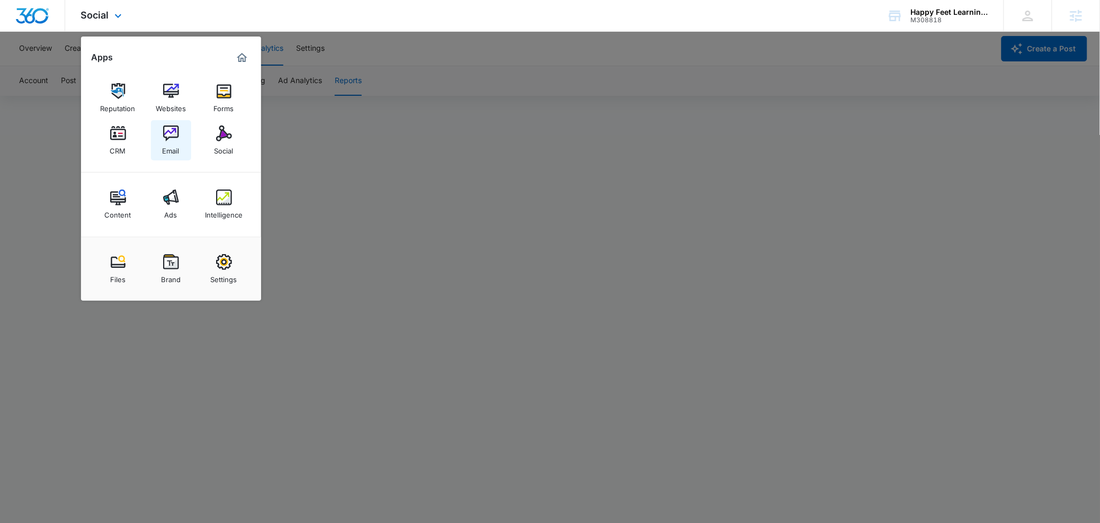
click at [165, 141] on img at bounding box center [171, 134] width 16 height 16
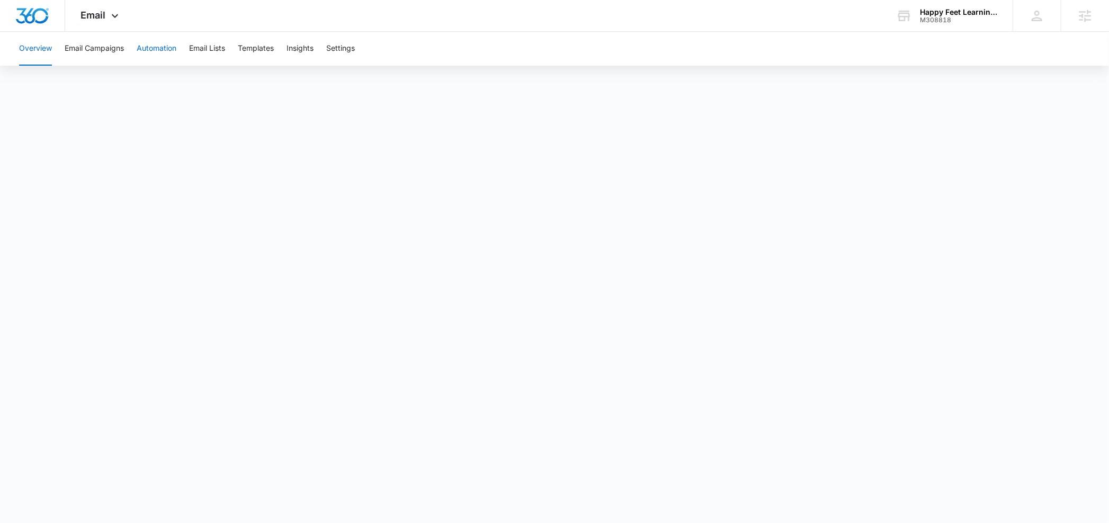
click at [150, 50] on button "Automation" at bounding box center [157, 49] width 40 height 34
